Goal: Download file/media

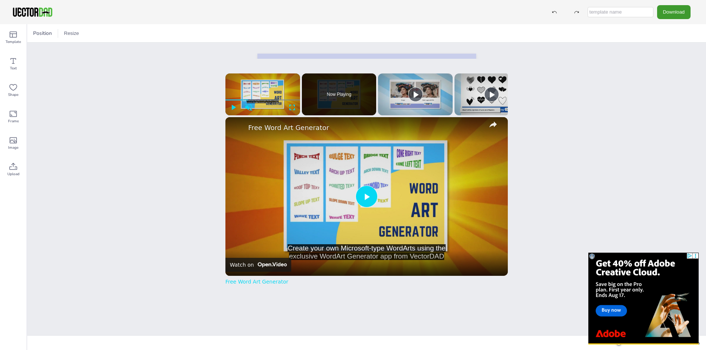
click at [367, 197] on span "Video Player" at bounding box center [367, 197] width 0 height 0
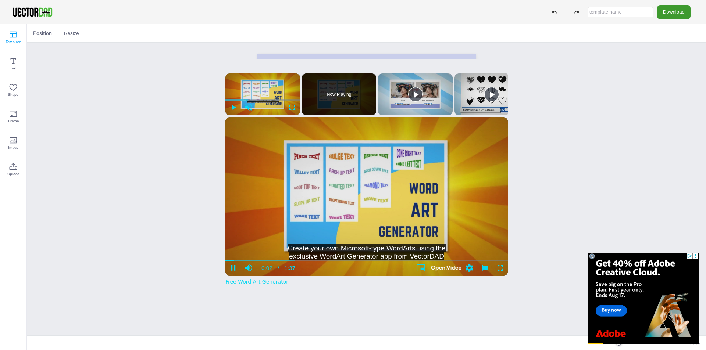
click at [15, 42] on span "Template" at bounding box center [13, 42] width 15 height 6
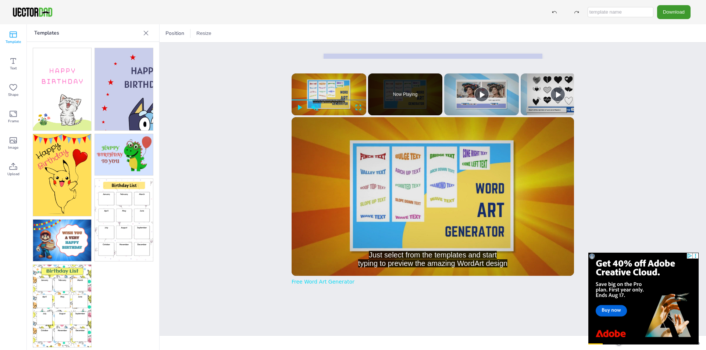
click at [122, 93] on img at bounding box center [124, 89] width 58 height 82
click at [126, 95] on img at bounding box center [124, 89] width 58 height 82
click at [128, 89] on img at bounding box center [124, 89] width 58 height 82
click at [621, 11] on input "text" at bounding box center [620, 12] width 66 height 10
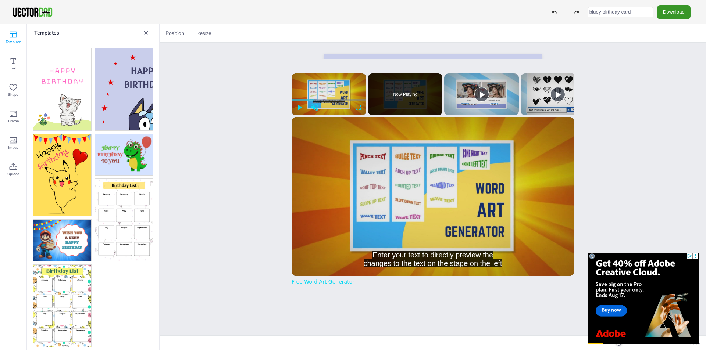
type input "bluey birthday card"
click at [676, 11] on button "Download" at bounding box center [673, 12] width 33 height 14
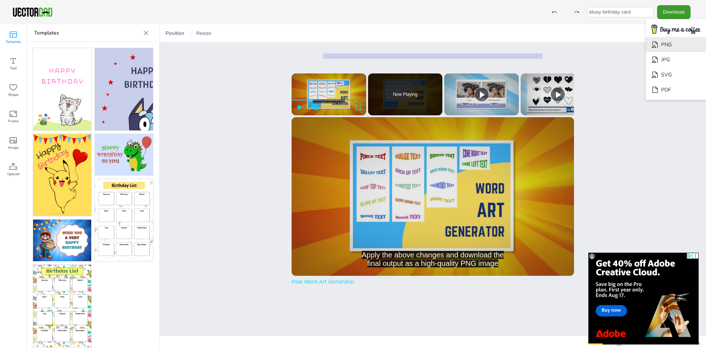
click at [662, 44] on li "PNG" at bounding box center [676, 44] width 60 height 15
